Goal: Task Accomplishment & Management: Use online tool/utility

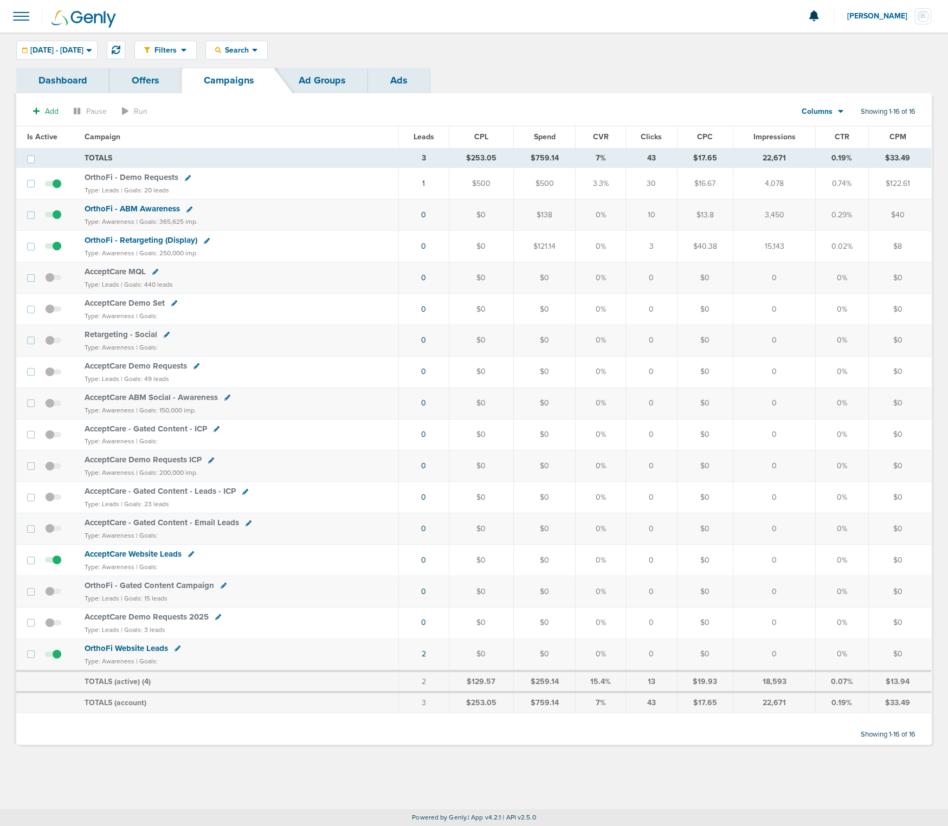
click at [154, 237] on span "OrthoFi - Retargeting (Display)" at bounding box center [141, 240] width 113 height 10
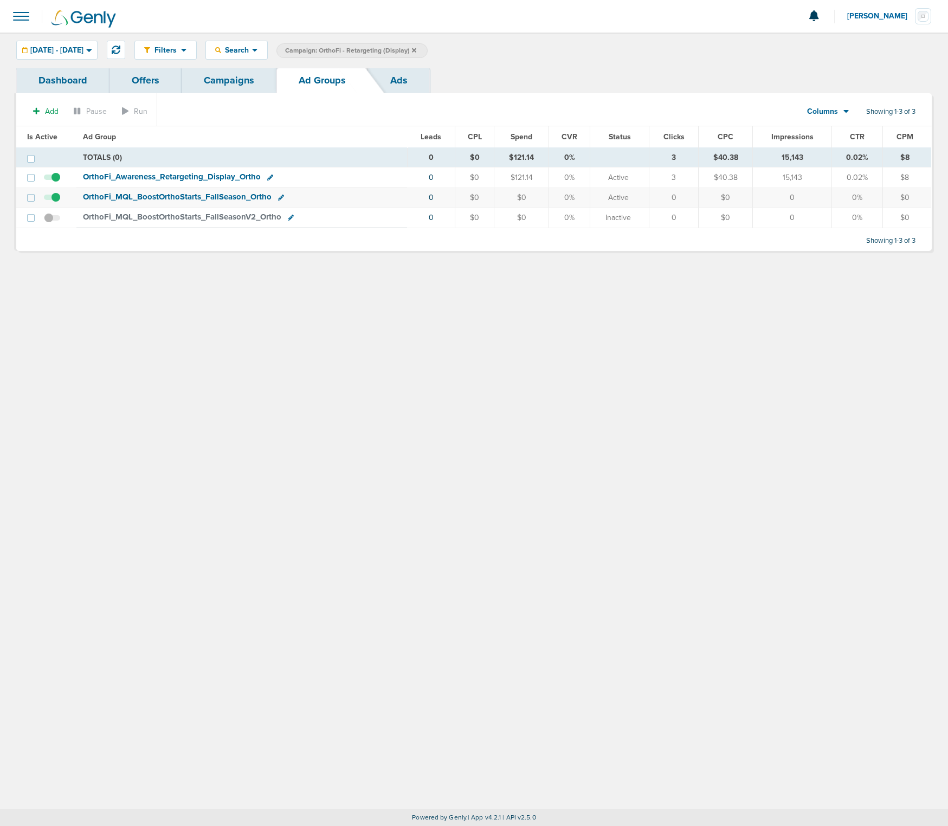
click at [196, 178] on span "OrthoFi_ Awareness_ Retargeting_ Display_ Ortho" at bounding box center [172, 177] width 178 height 10
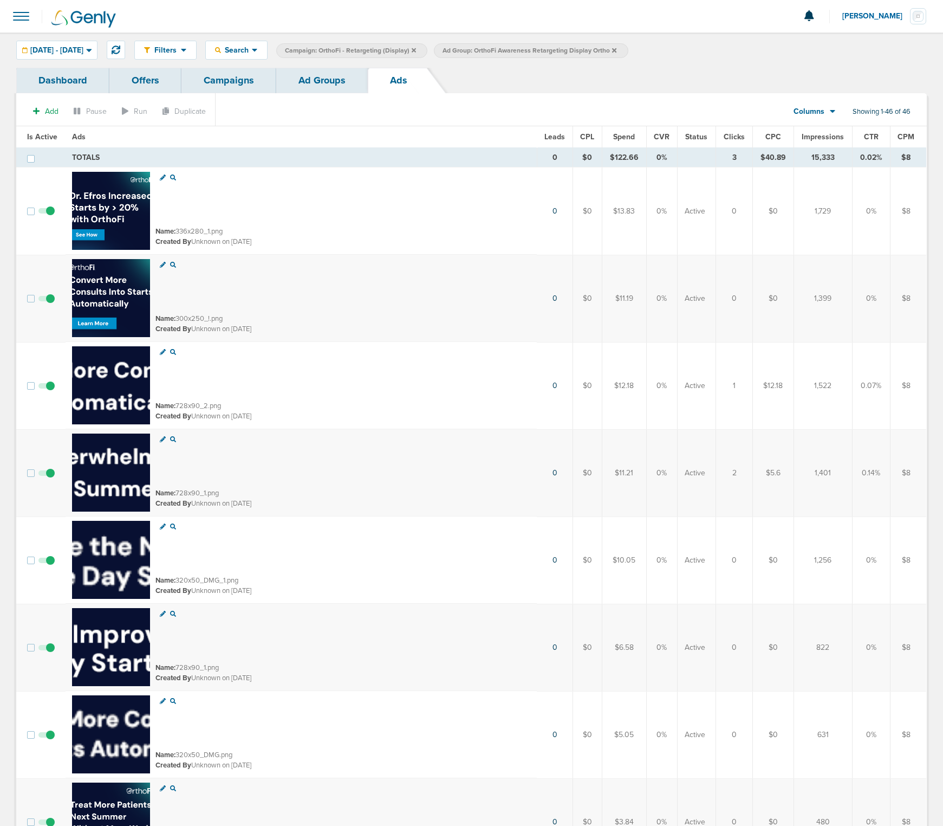
click at [617, 47] on icon at bounding box center [614, 50] width 4 height 7
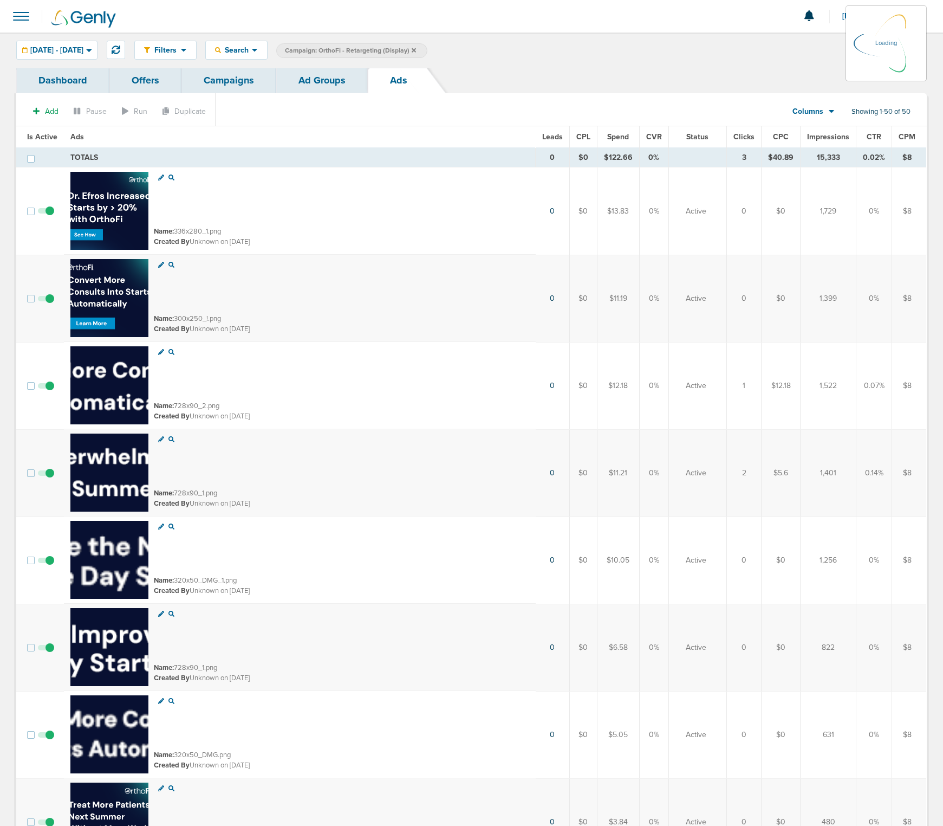
click at [416, 49] on icon at bounding box center [414, 50] width 4 height 7
click at [222, 78] on link "Campaigns" at bounding box center [229, 80] width 95 height 25
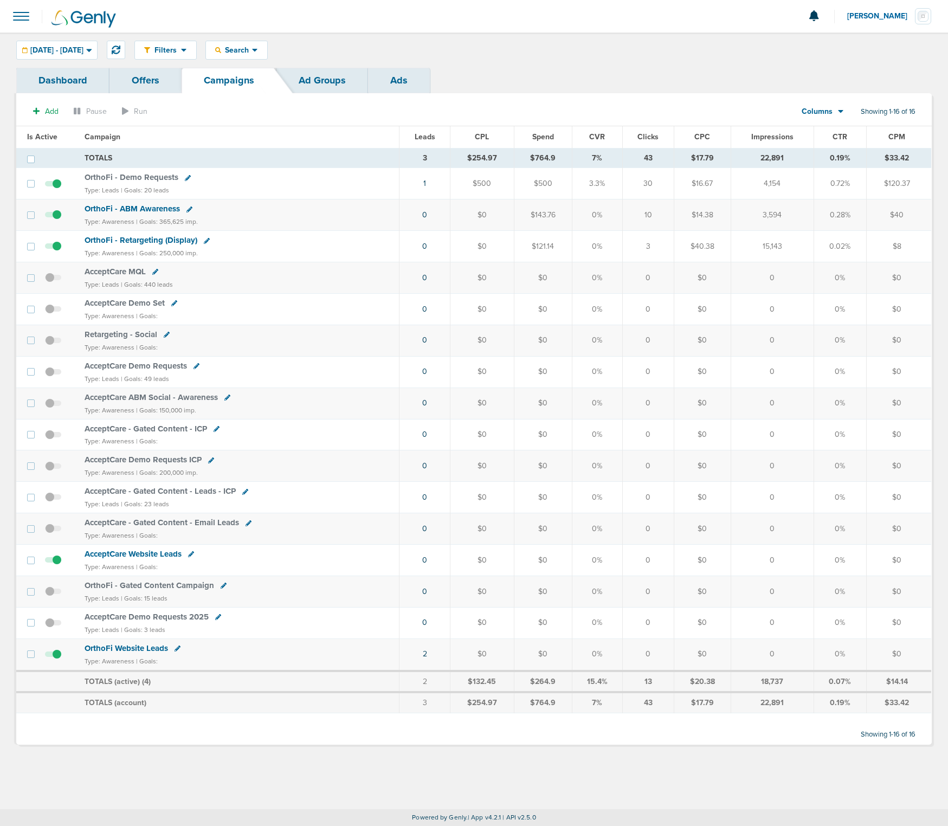
click at [144, 179] on span "OrthoFi - Demo Requests" at bounding box center [132, 177] width 94 height 10
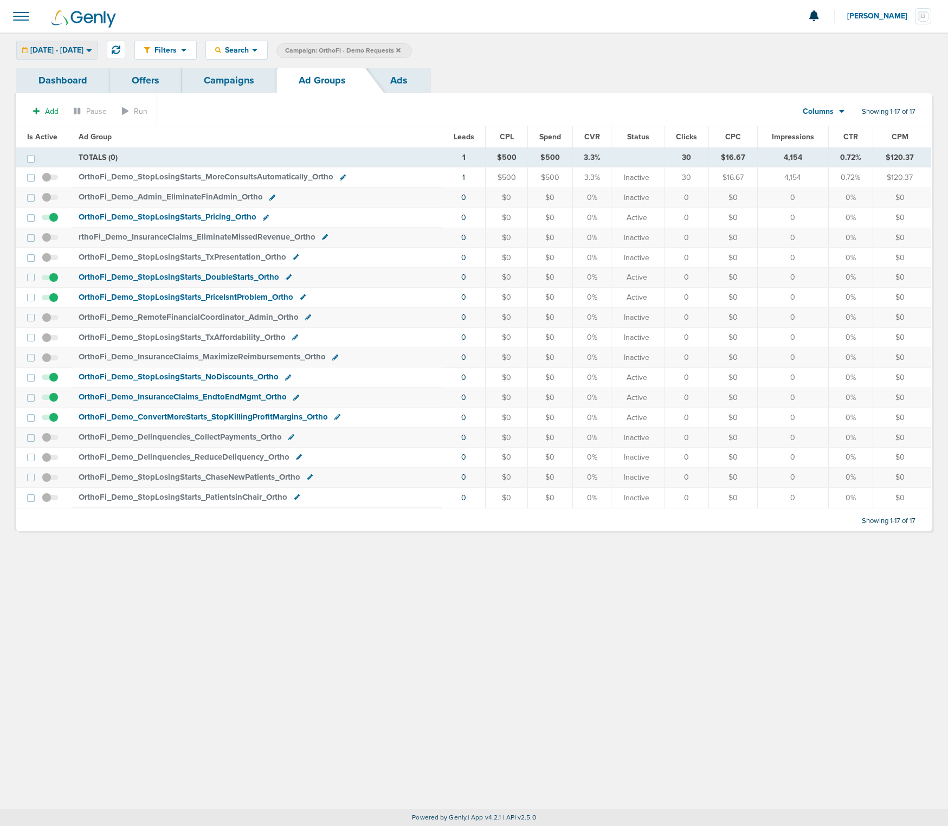
click at [97, 55] on div "[DATE] - [DATE]" at bounding box center [57, 50] width 80 height 18
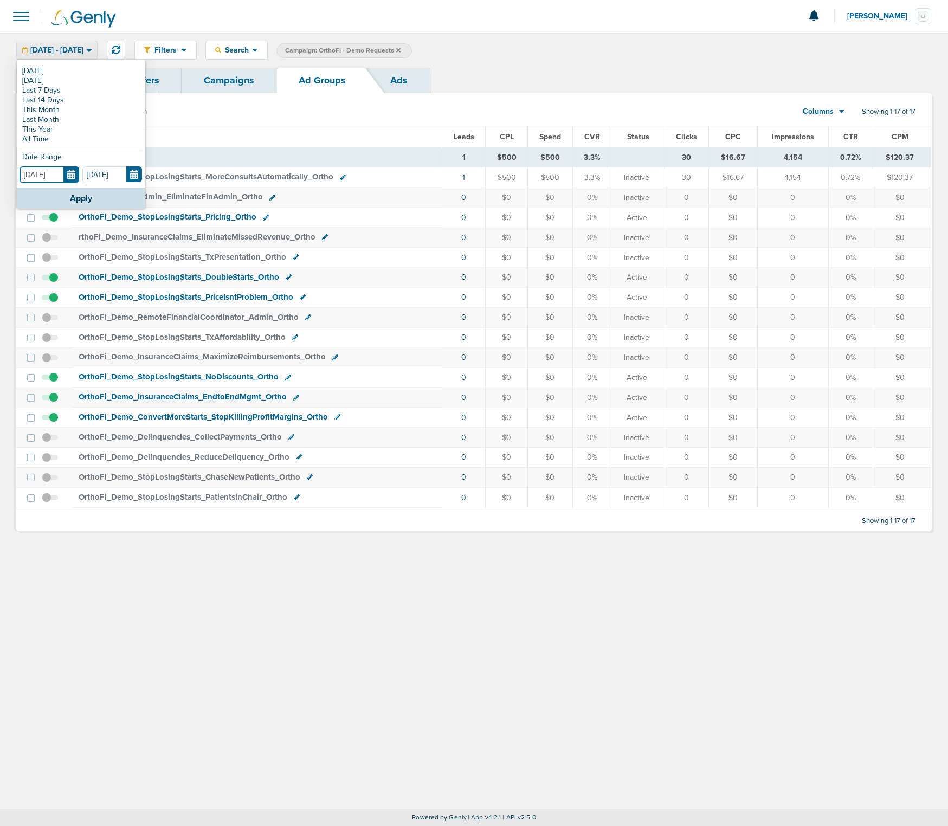
click at [70, 171] on input "[DATE]" at bounding box center [50, 174] width 60 height 17
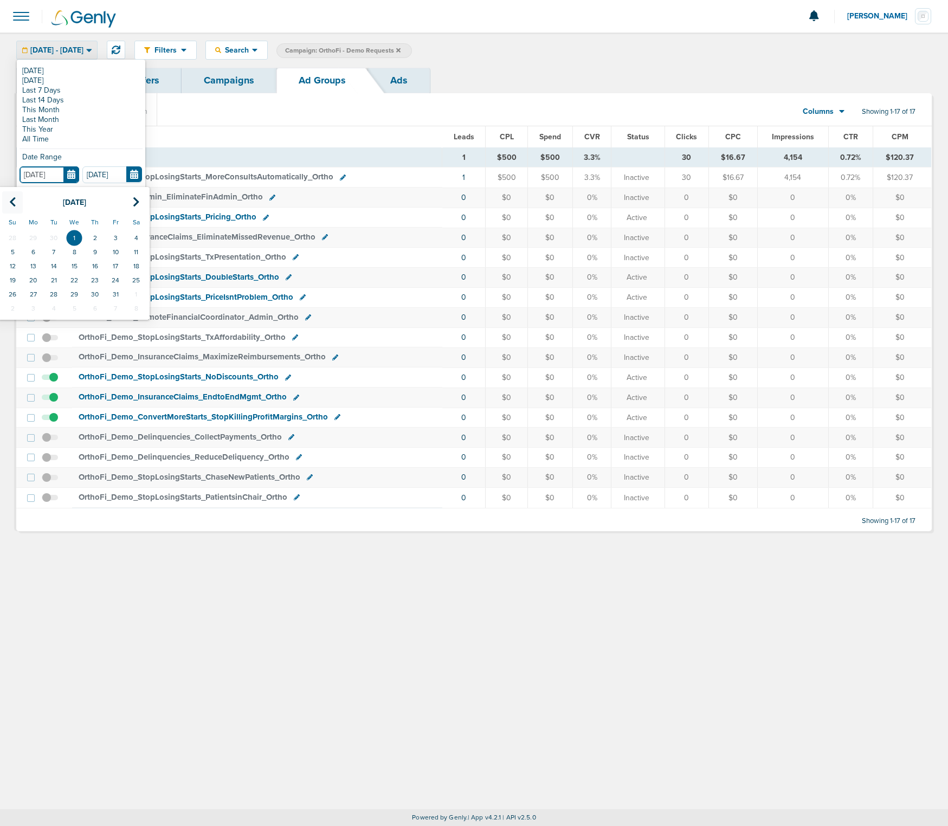
click at [19, 205] on th at bounding box center [12, 202] width 21 height 22
click at [16, 203] on th at bounding box center [12, 202] width 21 height 22
click at [60, 232] on td "1" at bounding box center [53, 238] width 21 height 14
type input "[DATE]"
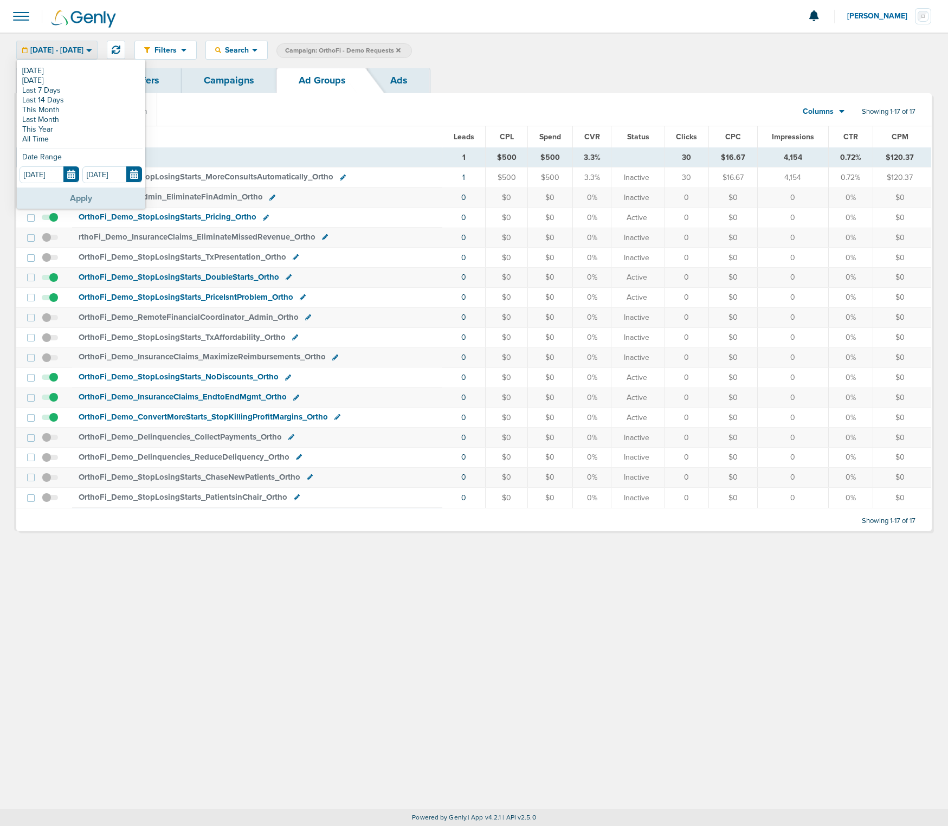
click at [104, 196] on button "Apply" at bounding box center [81, 197] width 128 height 21
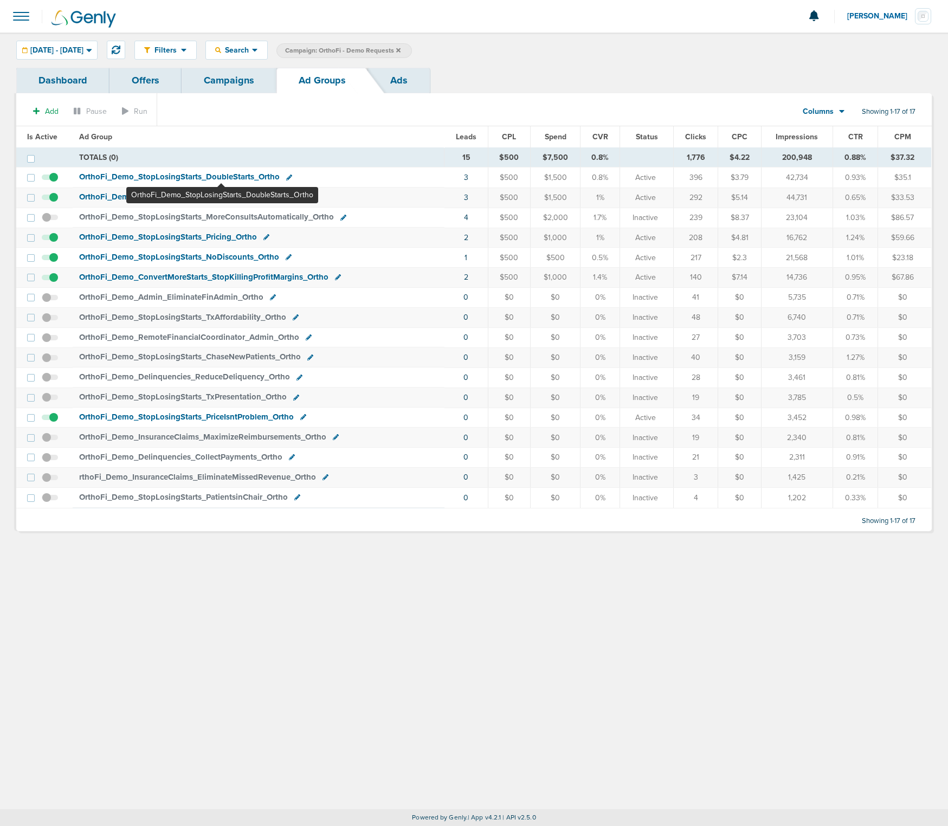
click at [221, 176] on span "OrthoFi_ Demo_ StopLosingStarts_ DoubleStarts_ Ortho" at bounding box center [179, 177] width 200 height 10
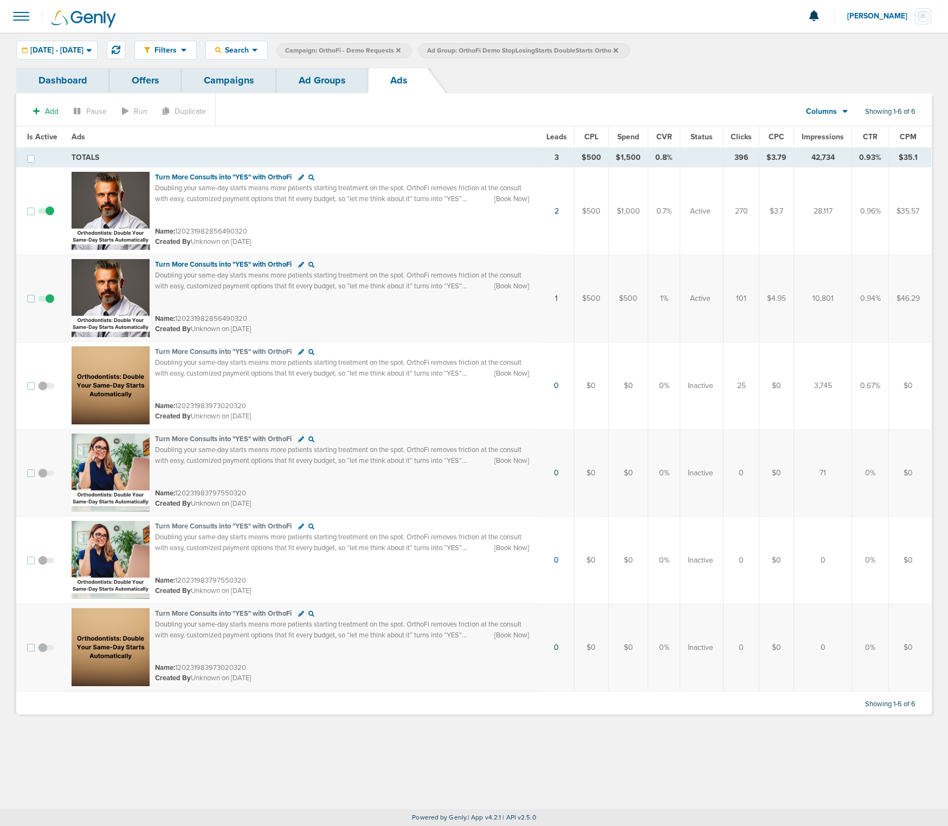
click at [618, 53] on span "Ad Group: OrthoFi Demo StopLosingStarts DoubleStarts Ortho" at bounding box center [522, 50] width 191 height 9
click at [618, 48] on icon at bounding box center [615, 50] width 4 height 7
click at [306, 76] on link "Ad Groups" at bounding box center [322, 80] width 92 height 25
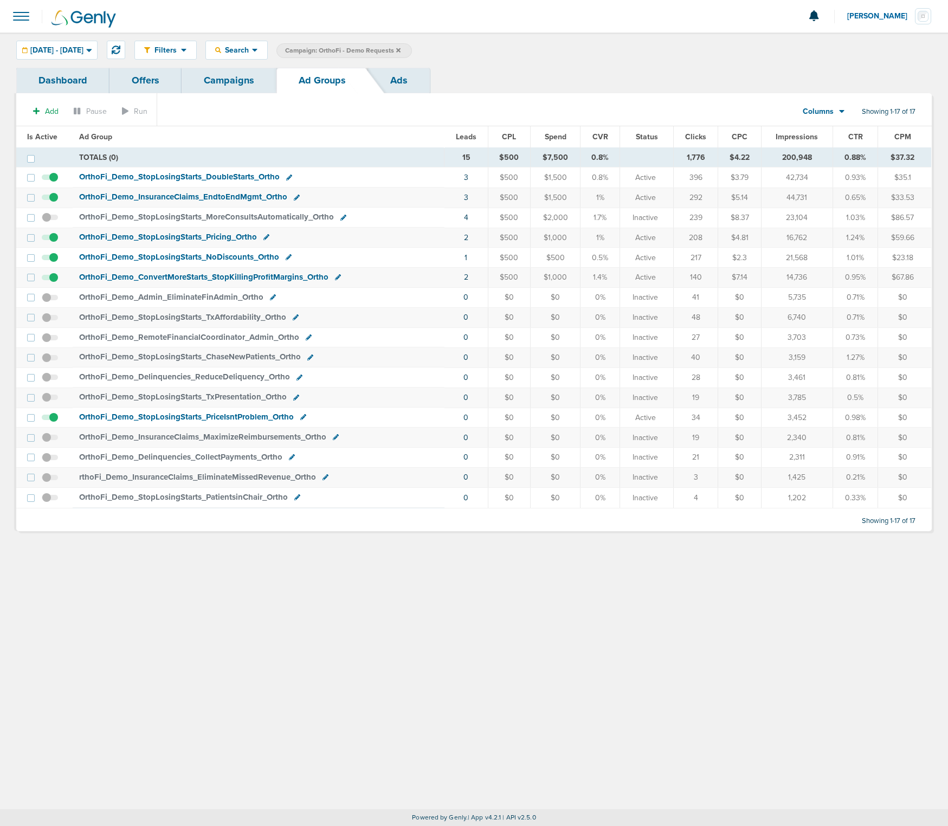
click at [223, 75] on link "Campaigns" at bounding box center [229, 80] width 95 height 25
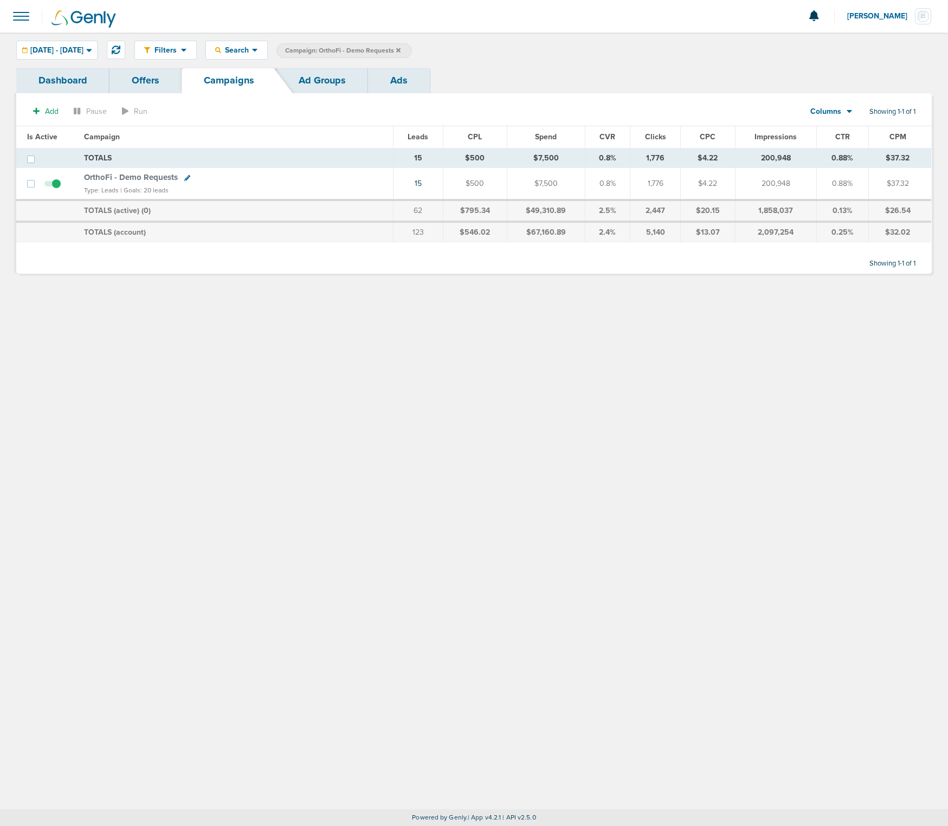
click at [133, 179] on span "OrthoFi - Demo Requests" at bounding box center [131, 177] width 94 height 10
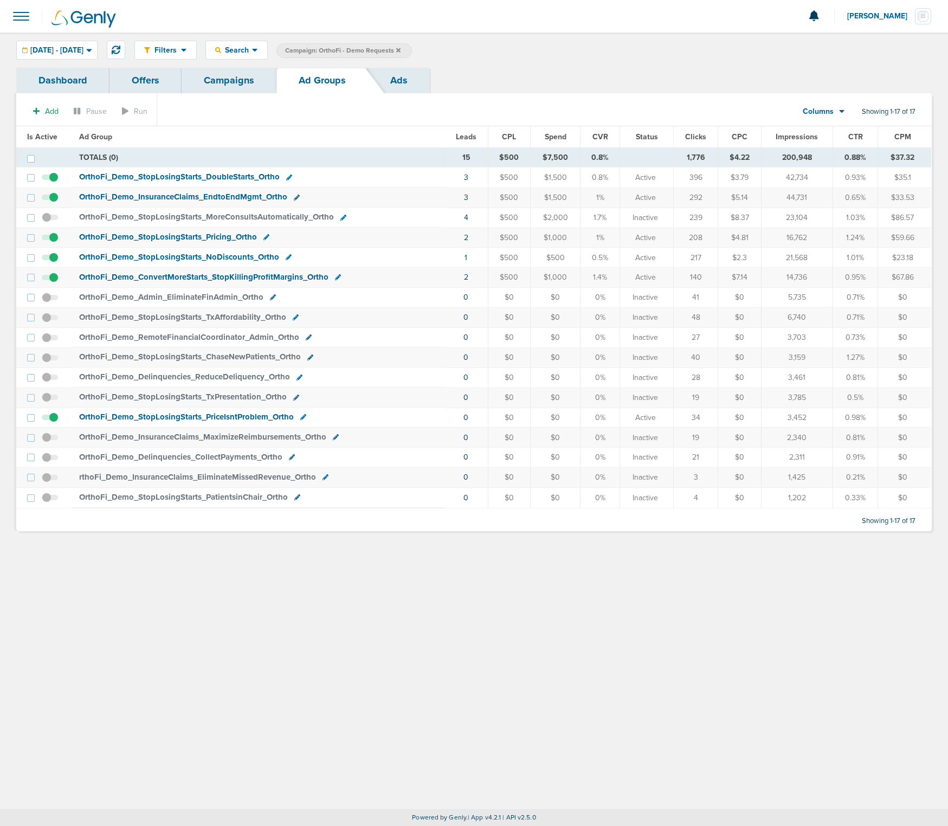
click at [194, 275] on span "OrthoFi_ Demo_ ConvertMoreStarts_ StopKillingProfitMargins_ Ortho" at bounding box center [203, 277] width 249 height 10
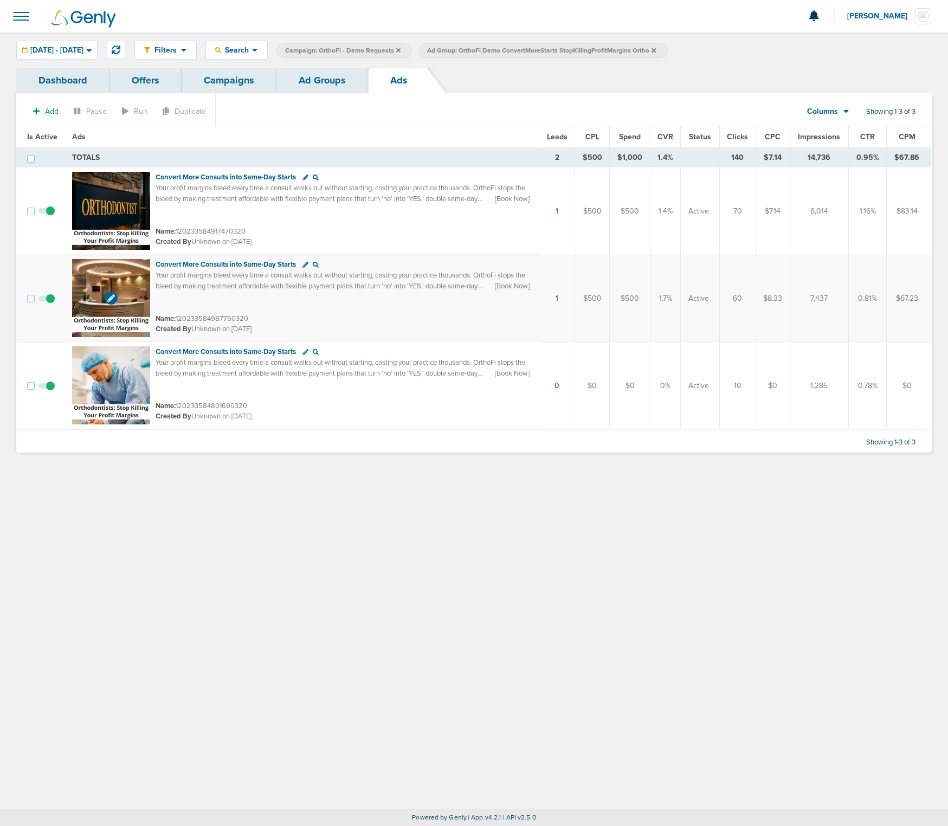
click at [100, 274] on img at bounding box center [111, 298] width 78 height 78
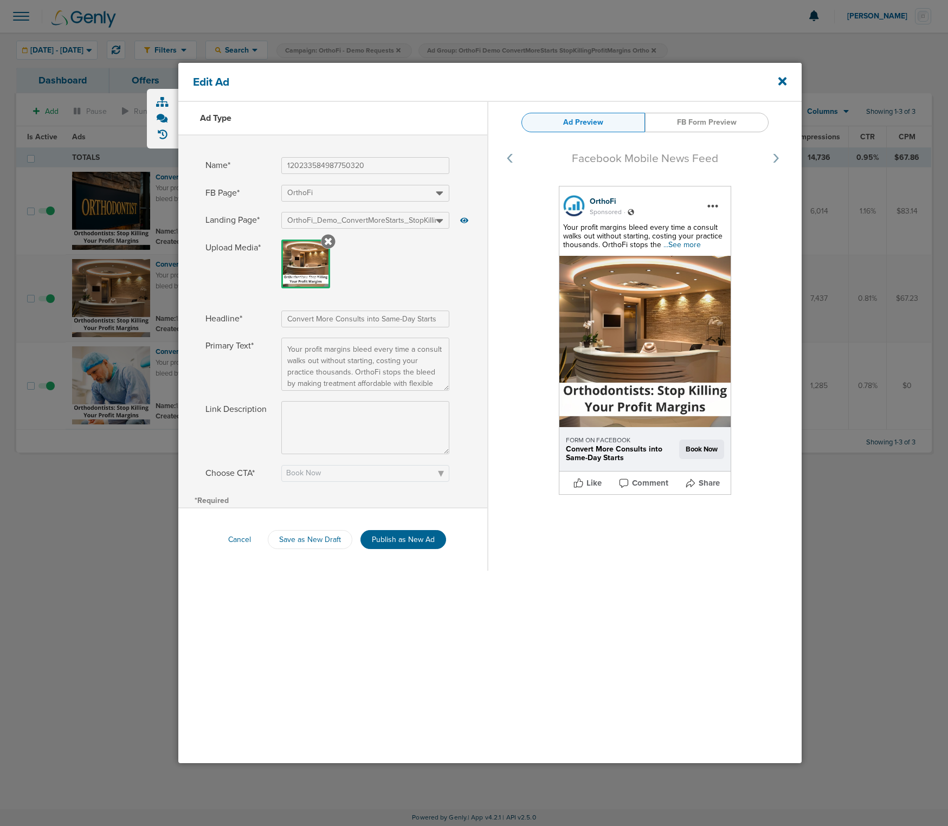
click at [675, 243] on span "...See more" at bounding box center [681, 244] width 37 height 9
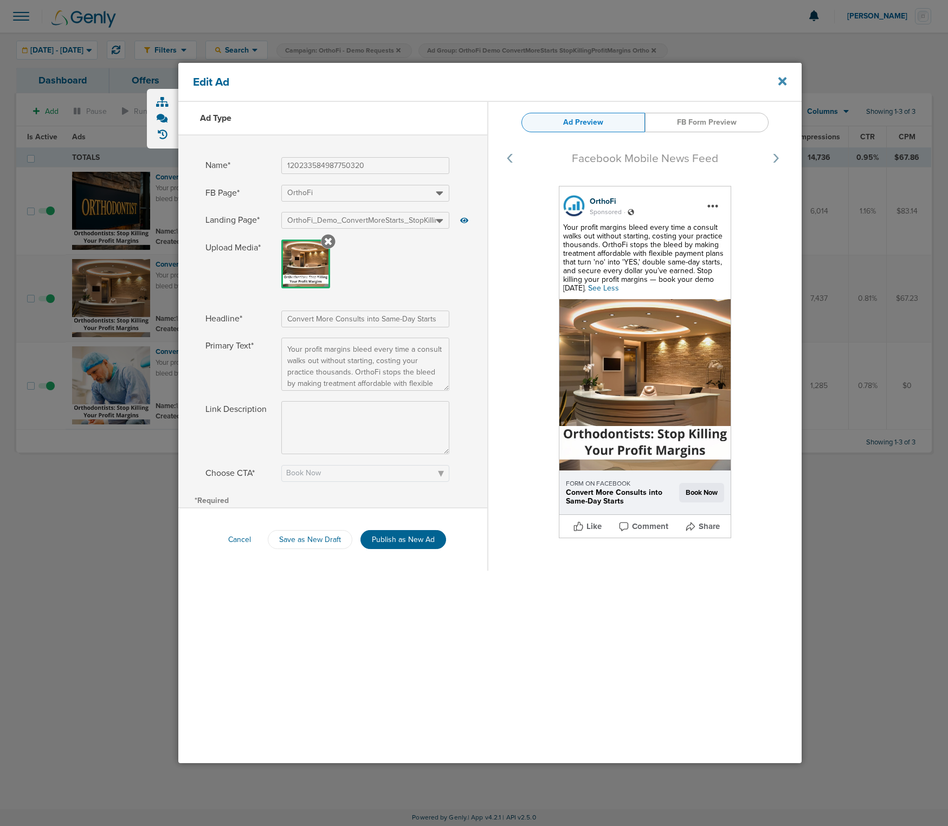
click at [785, 84] on icon at bounding box center [782, 81] width 8 height 8
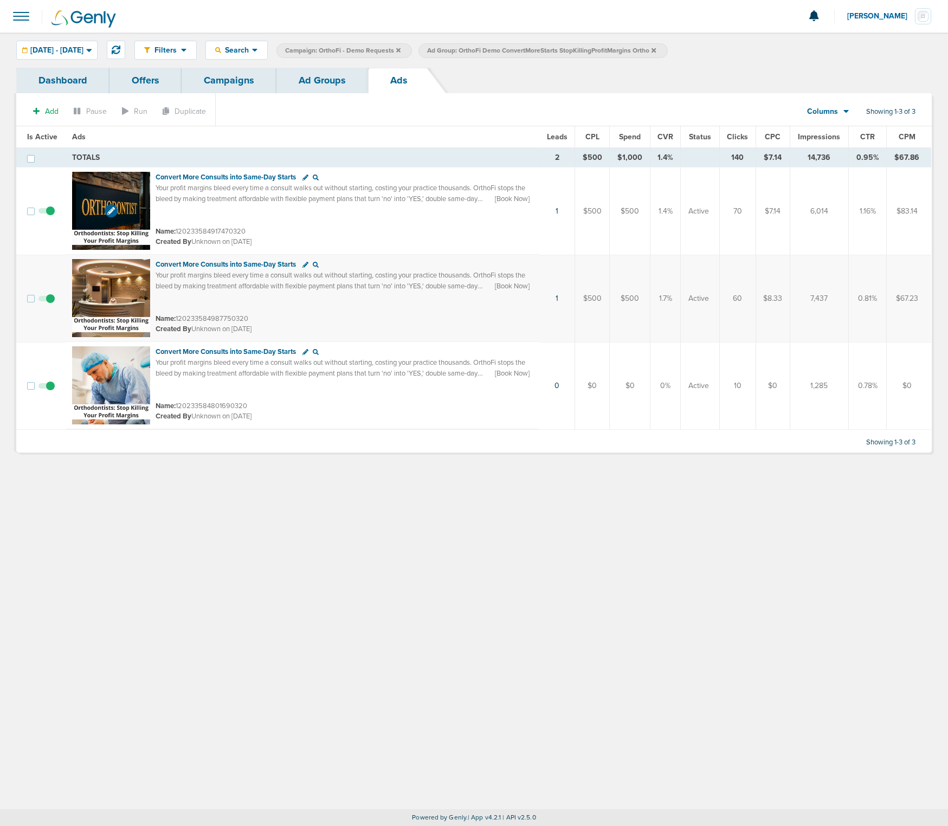
click at [122, 189] on img at bounding box center [111, 211] width 78 height 78
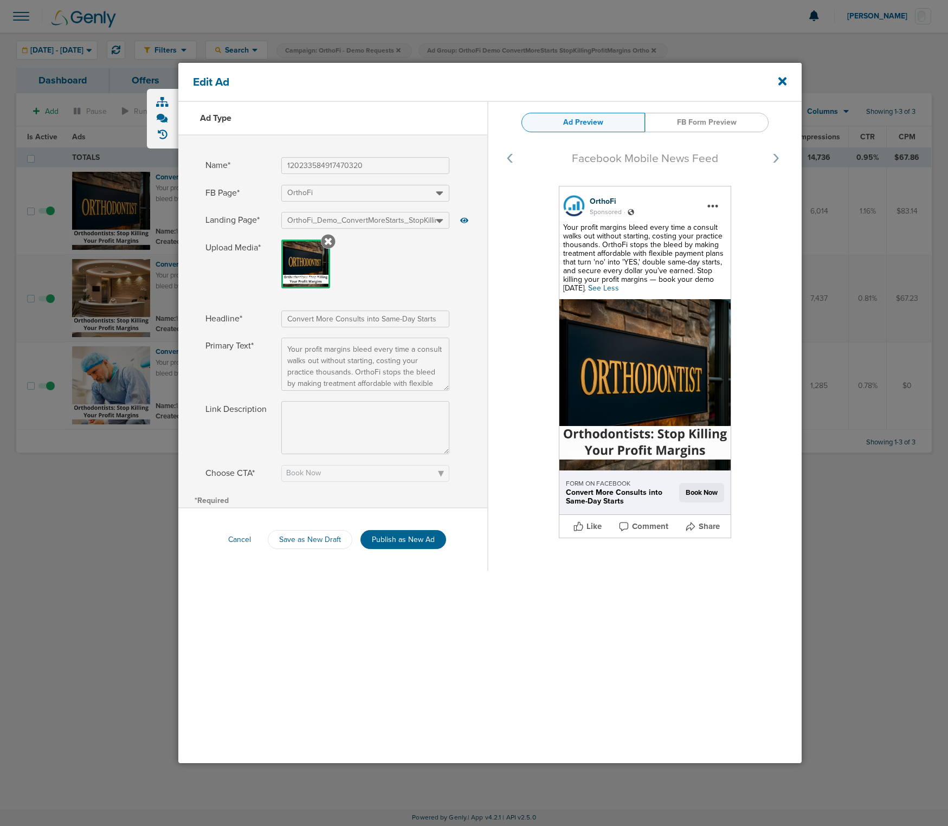
select select "book_travel"
click at [844, 251] on div at bounding box center [474, 413] width 948 height 826
click at [616, 63] on div "Edit Ad" at bounding box center [489, 82] width 623 height 39
drag, startPoint x: 771, startPoint y: 78, endPoint x: 776, endPoint y: 79, distance: 6.0
click at [771, 78] on div "Edit Ad" at bounding box center [489, 82] width 623 height 39
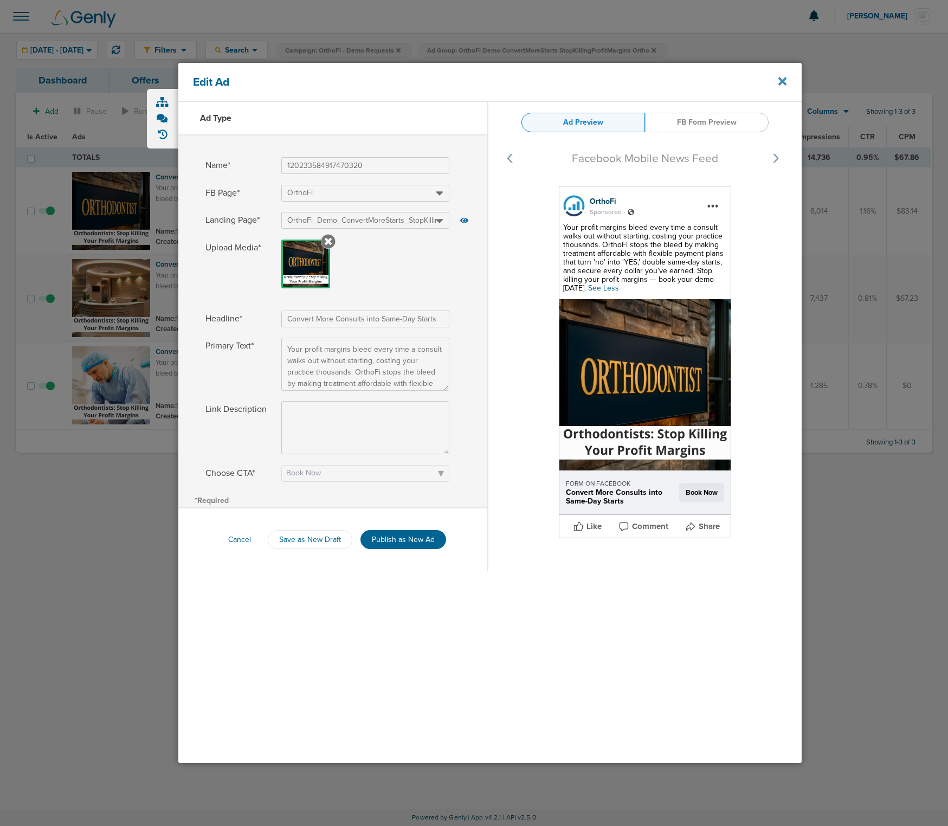
click at [779, 79] on icon at bounding box center [782, 81] width 8 height 8
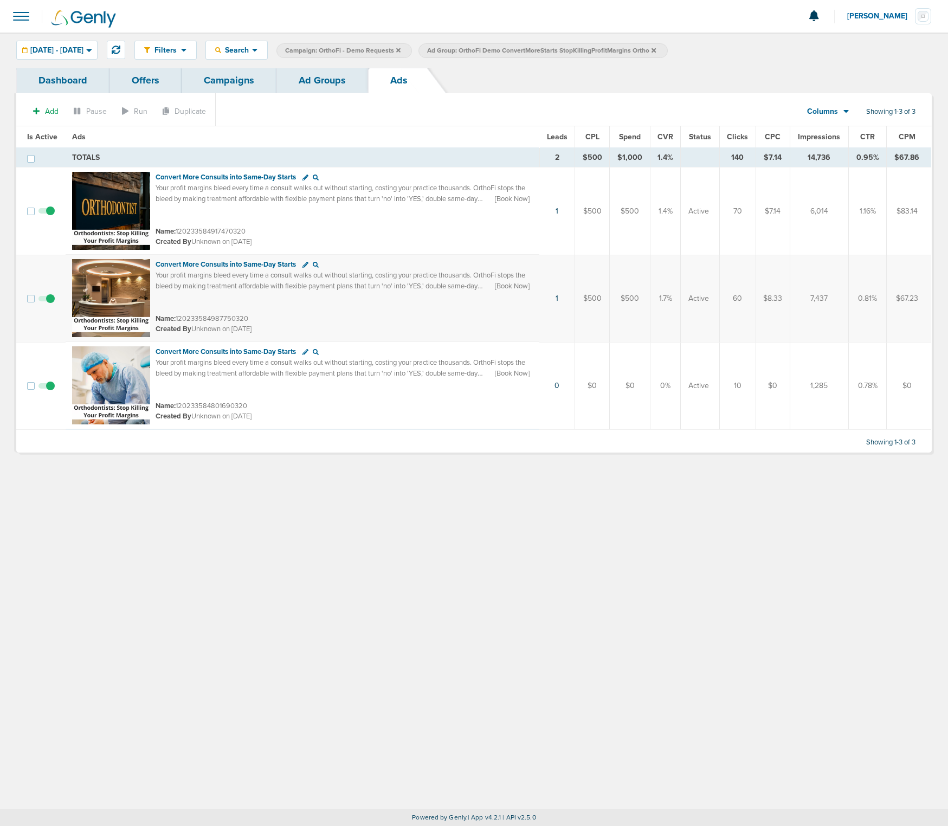
click at [656, 50] on icon at bounding box center [653, 50] width 4 height 7
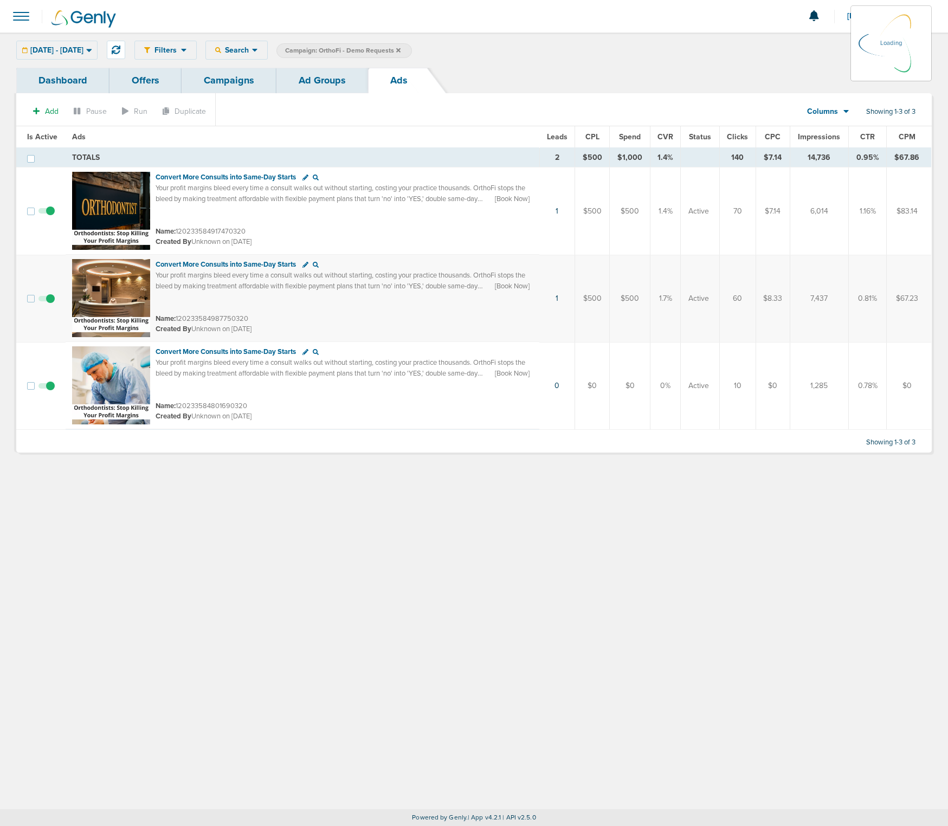
click at [51, 83] on link "Dashboard" at bounding box center [62, 80] width 93 height 25
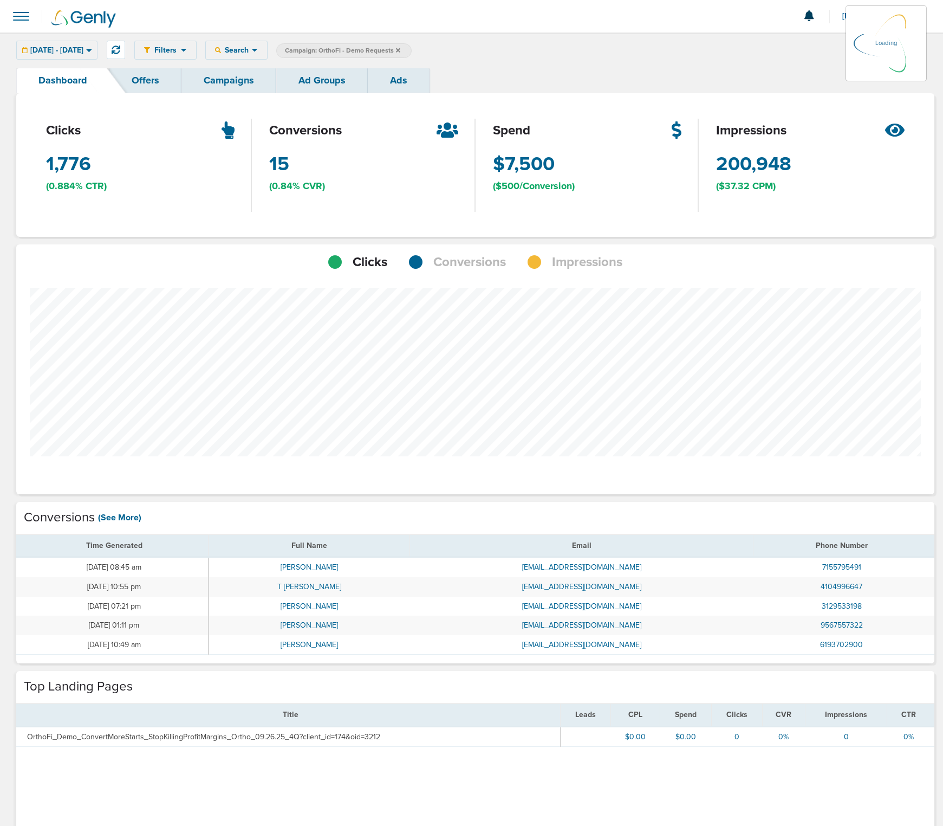
scroll to position [844, 911]
